Goal: Information Seeking & Learning: Learn about a topic

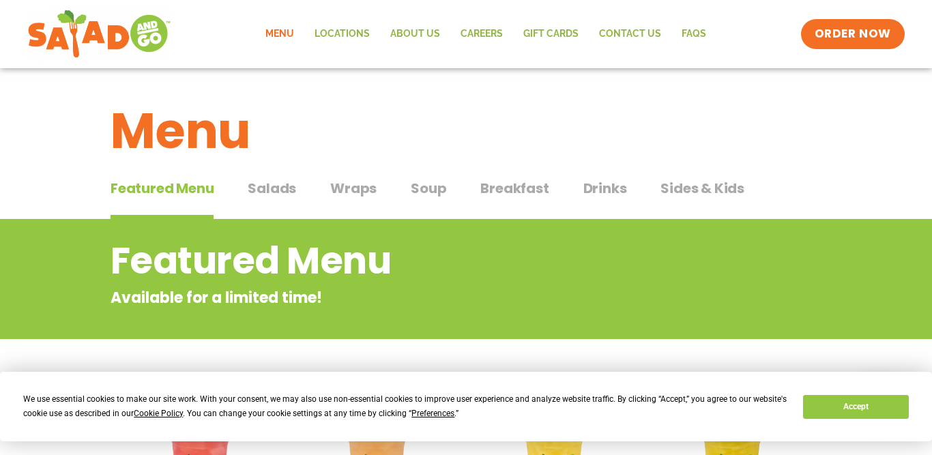
click at [831, 402] on button "Accept" at bounding box center [855, 407] width 105 height 24
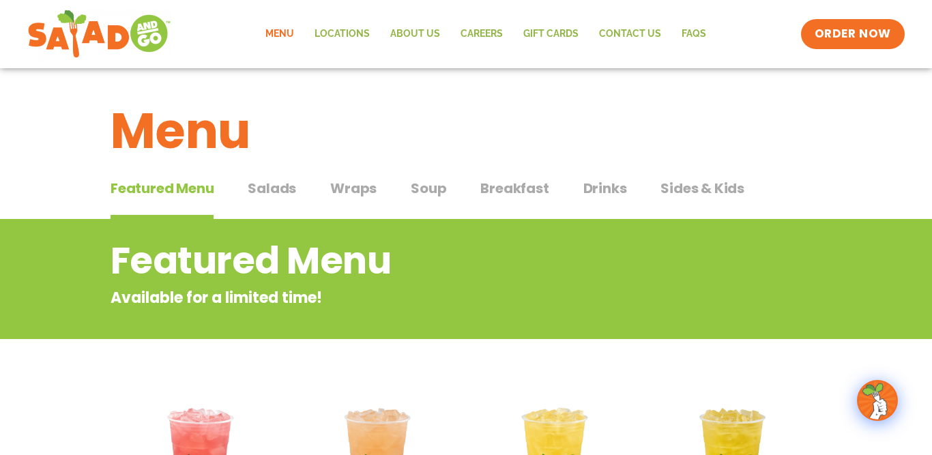
click at [272, 186] on span "Salads" at bounding box center [272, 188] width 48 height 20
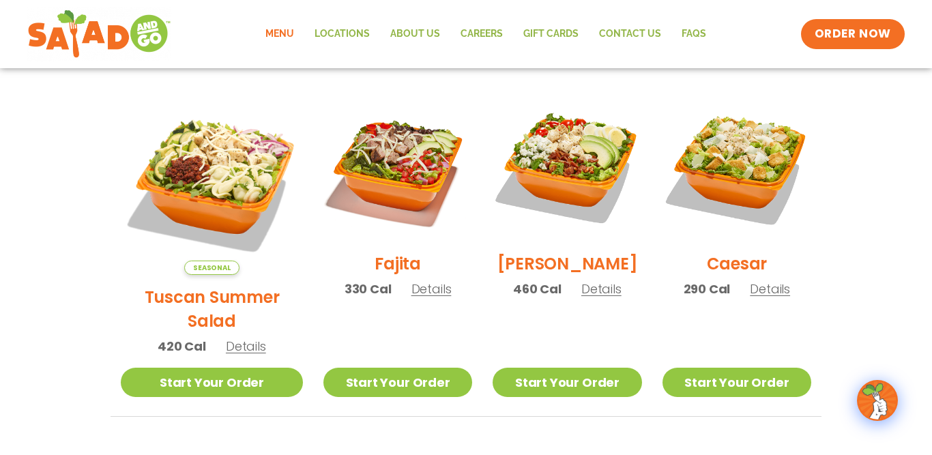
scroll to position [417, 0]
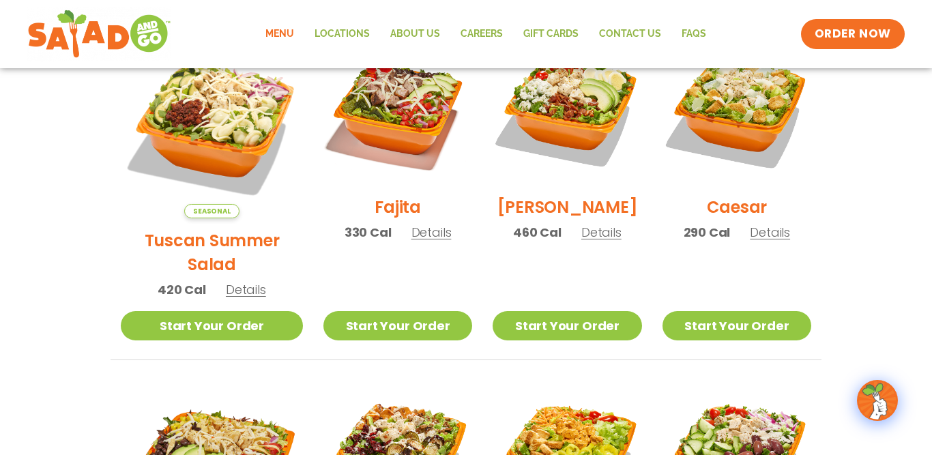
click at [235, 281] on span "Details" at bounding box center [246, 289] width 40 height 17
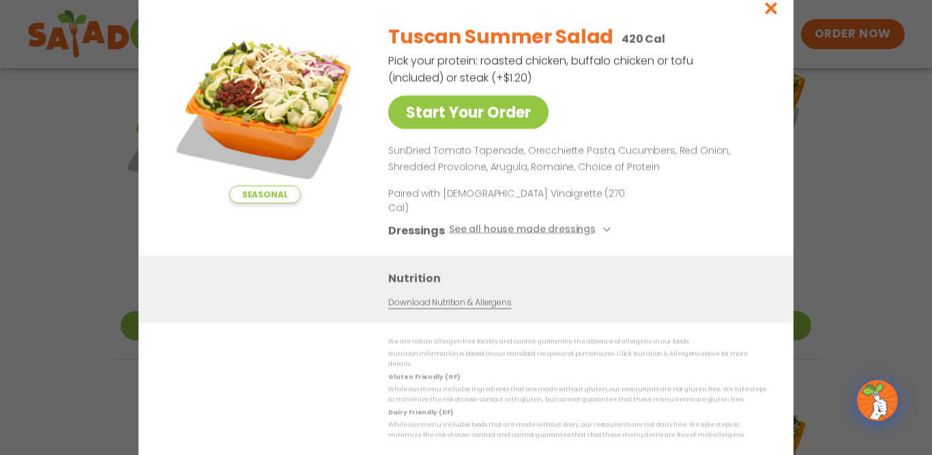
click at [111, 205] on div "Seasonal Start Your Order Tuscan Summer Salad 420 Cal Pick your protein: roaste…" at bounding box center [466, 227] width 932 height 455
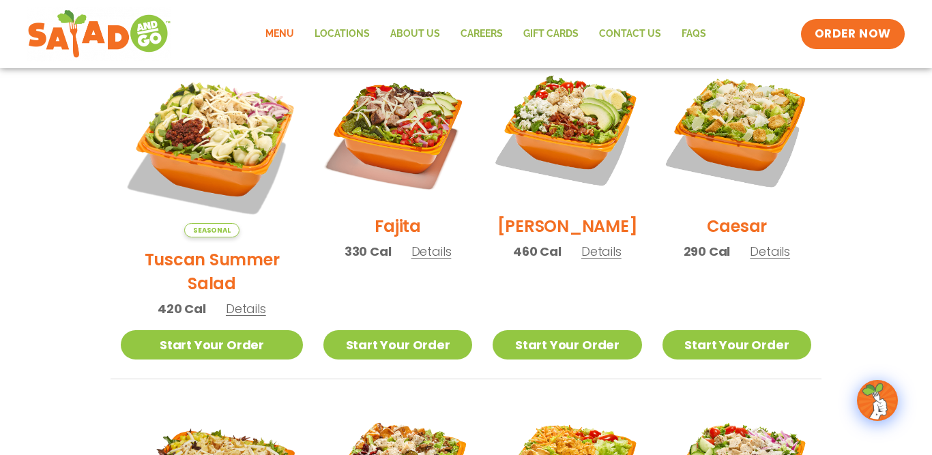
scroll to position [393, 0]
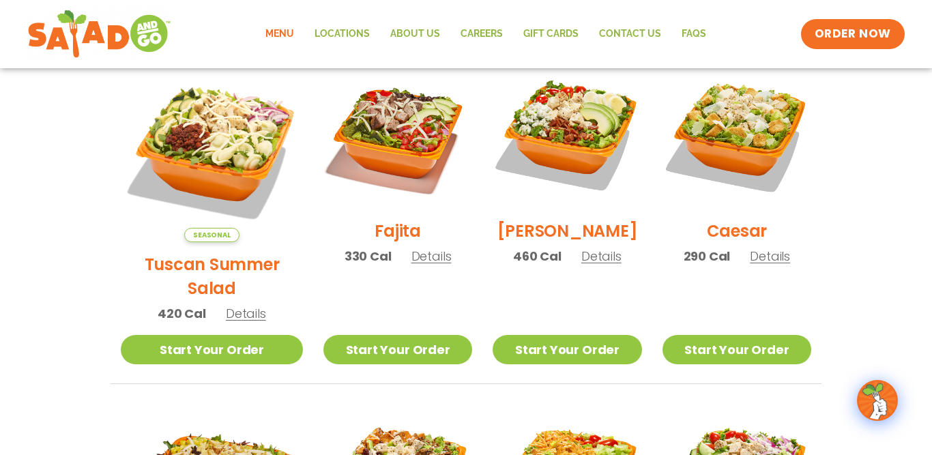
click at [414, 260] on span "Details" at bounding box center [432, 256] width 40 height 17
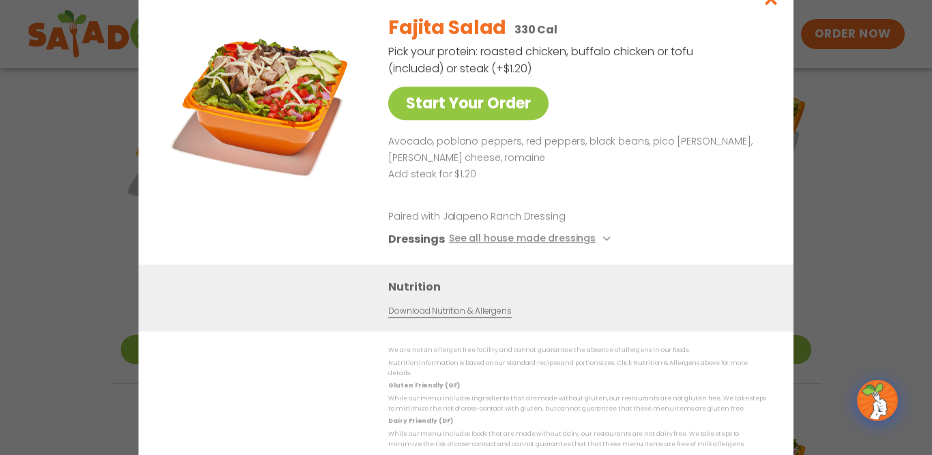
click at [858, 144] on div "Start Your Order Fajita Salad 330 Cal Pick your protein: roasted chicken, buffa…" at bounding box center [466, 227] width 932 height 455
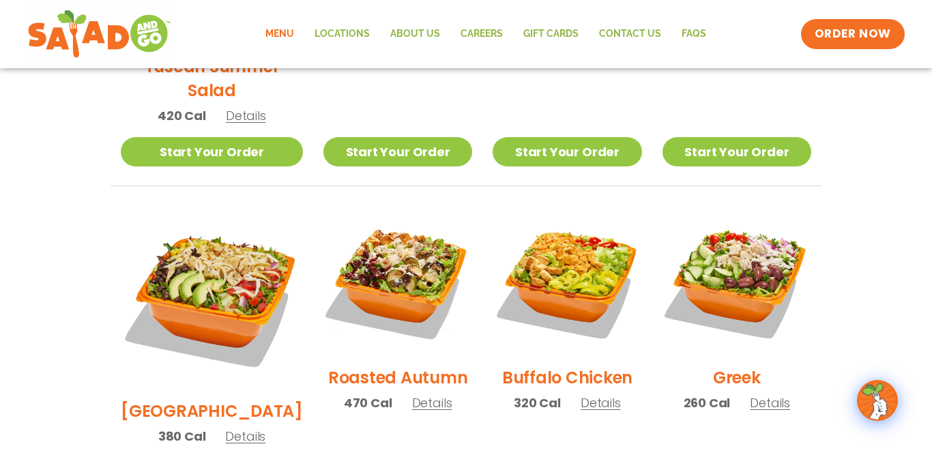
scroll to position [643, 0]
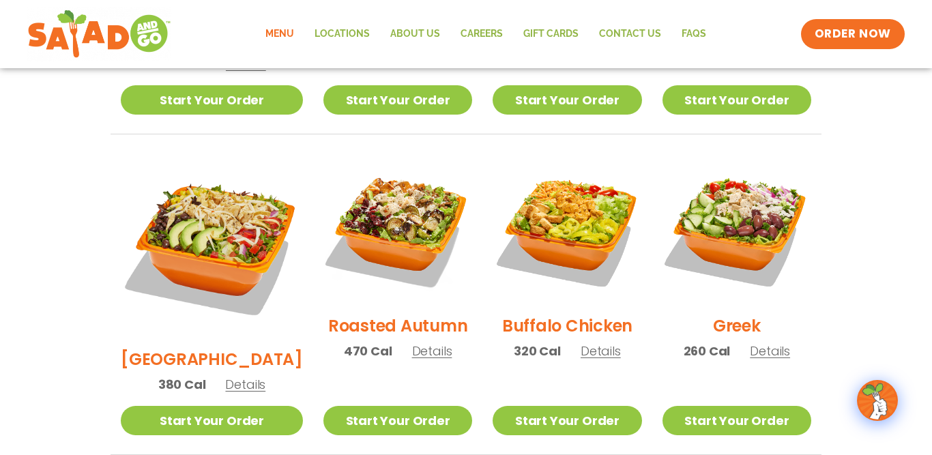
click at [416, 343] on span "Details" at bounding box center [432, 351] width 40 height 17
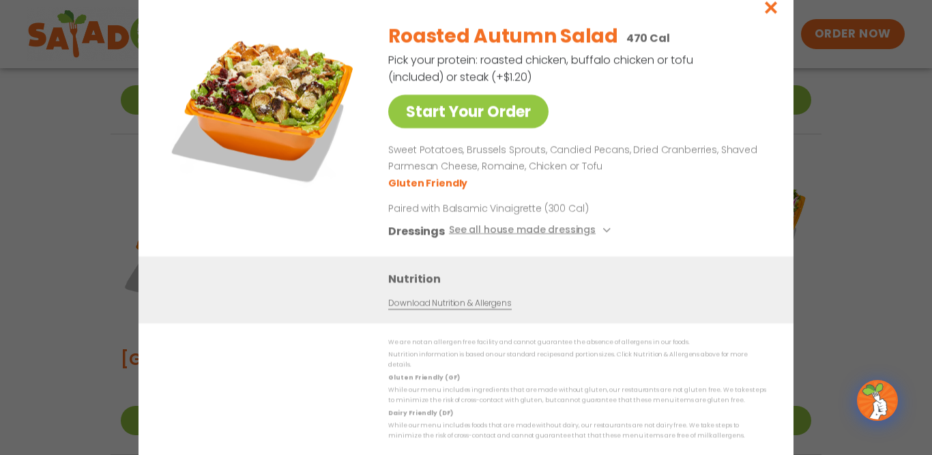
click at [38, 364] on div "Start Your Order Roasted Autumn Salad 470 Cal Pick your protein: roasted chicke…" at bounding box center [466, 227] width 932 height 455
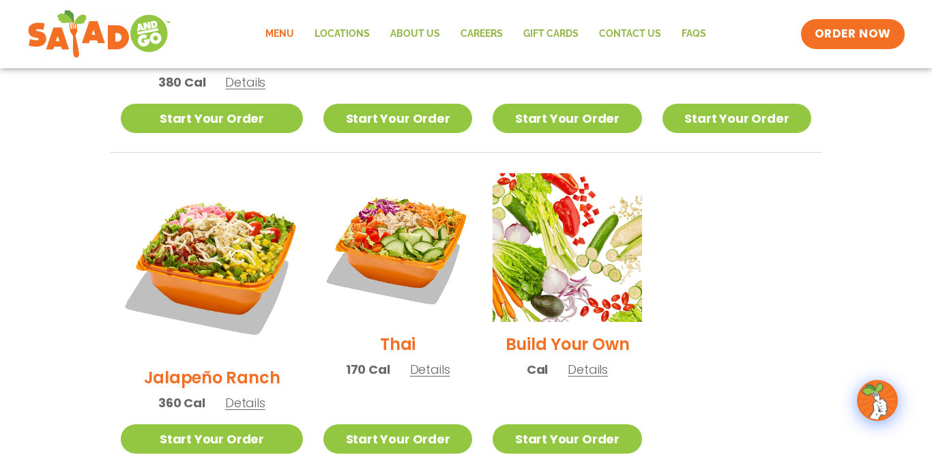
scroll to position [943, 0]
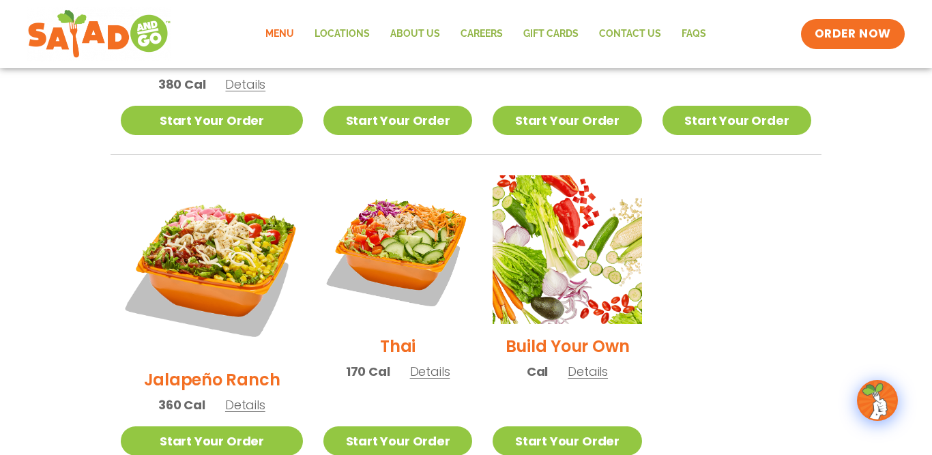
click at [234, 396] on span "Details" at bounding box center [245, 404] width 40 height 17
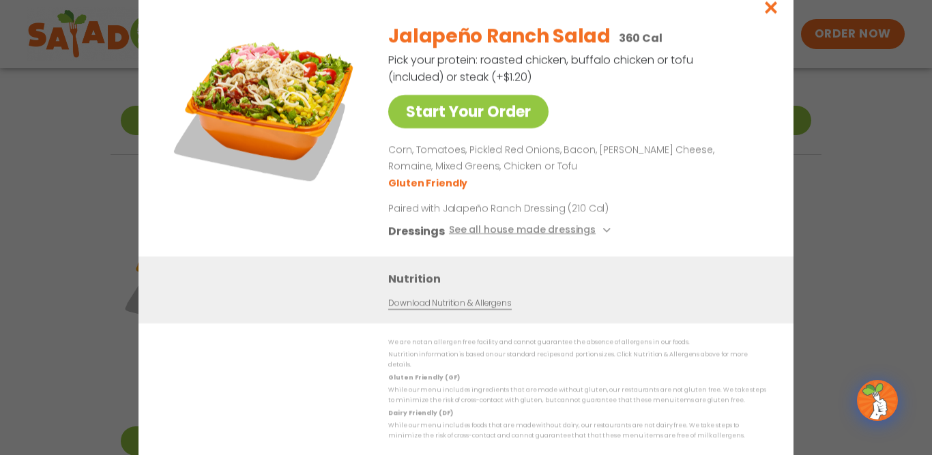
click at [124, 190] on div "Start Your Order Jalapeño Ranch Salad 360 Cal Pick your protein: roasted chicke…" at bounding box center [466, 227] width 932 height 455
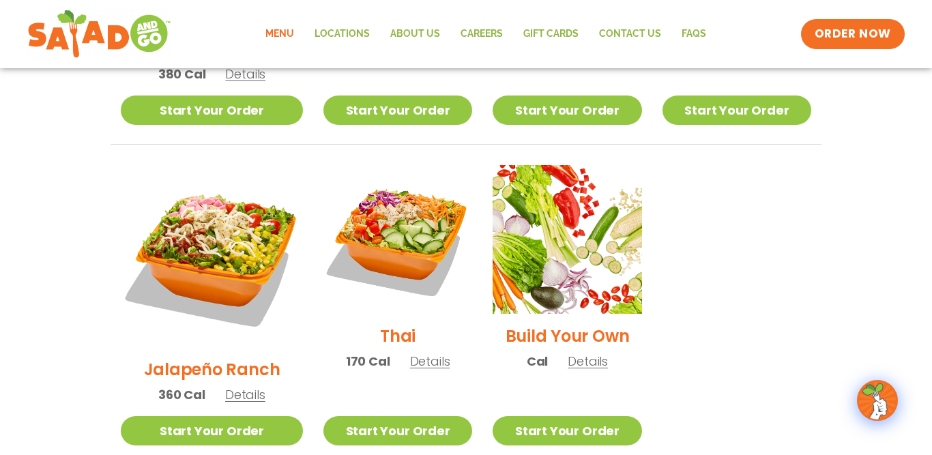
scroll to position [924, 0]
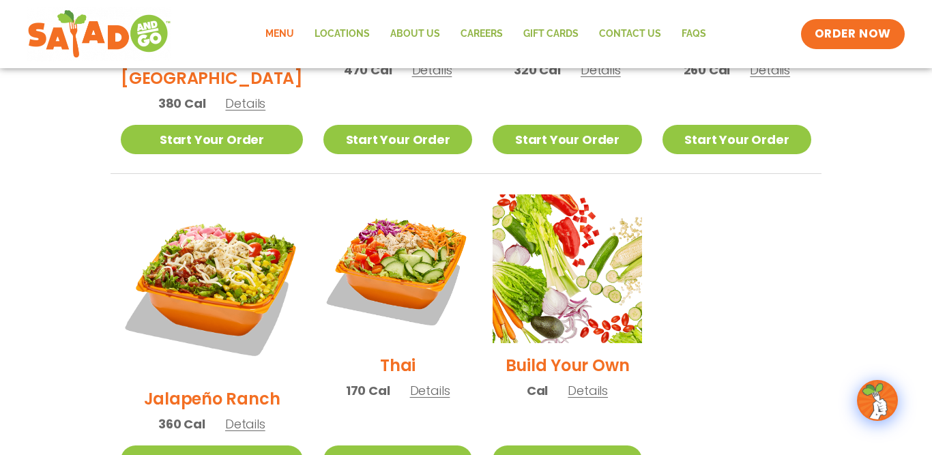
click at [410, 382] on span "Details" at bounding box center [430, 390] width 40 height 17
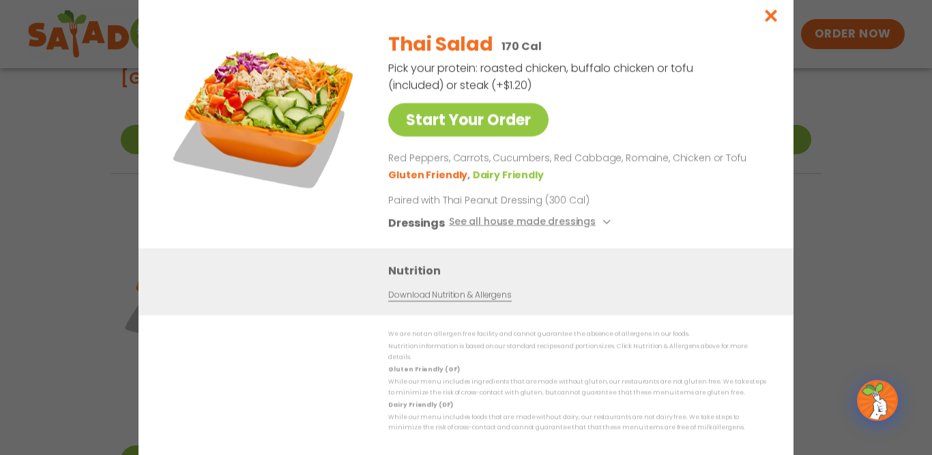
click at [99, 264] on div "Start Your Order Thai Salad 170 Cal Pick your protein: roasted chicken, buffalo…" at bounding box center [466, 227] width 932 height 455
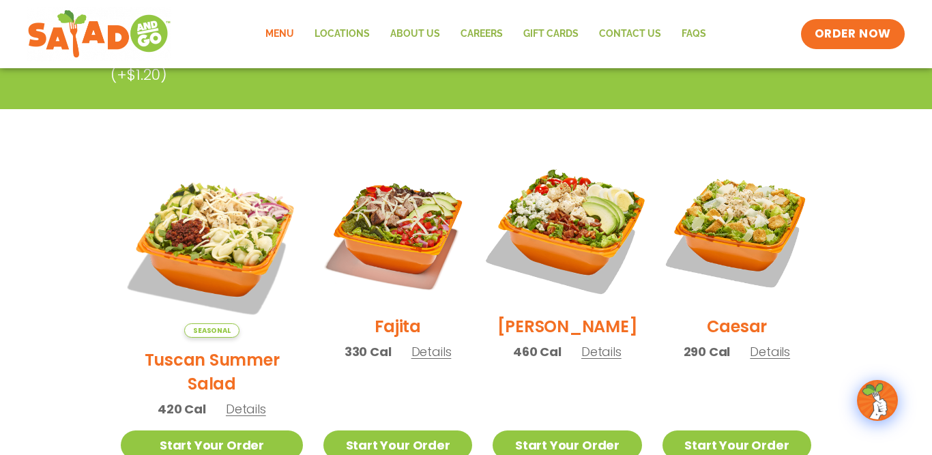
scroll to position [236, 0]
